Goal: Navigation & Orientation: Find specific page/section

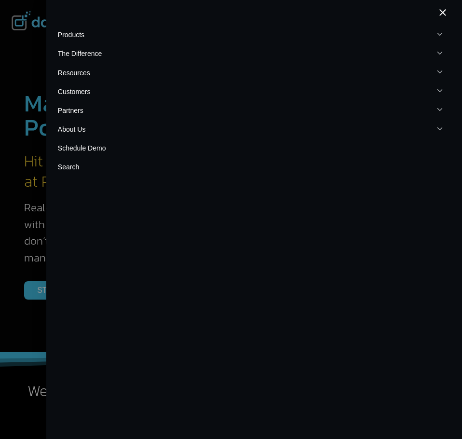
click at [88, 78] on button "Toggle child menu Expand" at bounding box center [254, 72] width 393 height 19
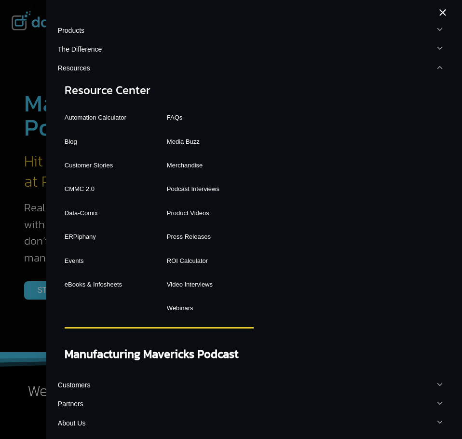
click at [96, 92] on link "Resource Center" at bounding box center [159, 91] width 189 height 26
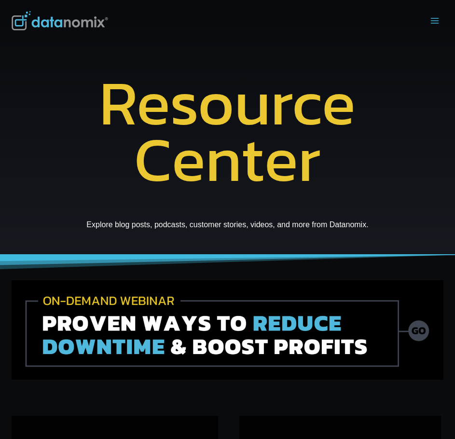
click at [433, 19] on icon "Toggle Menu" at bounding box center [435, 21] width 10 height 10
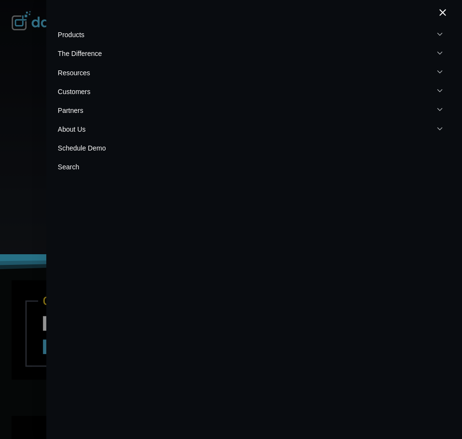
click at [95, 74] on button "Toggle child menu Expand" at bounding box center [254, 72] width 393 height 19
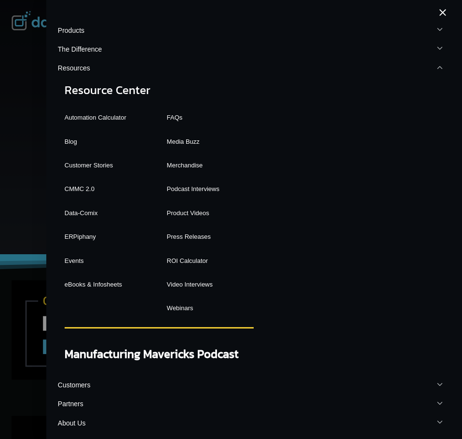
click at [179, 163] on link "Merchandise" at bounding box center [210, 165] width 87 height 17
